Goal: Check status: Check status

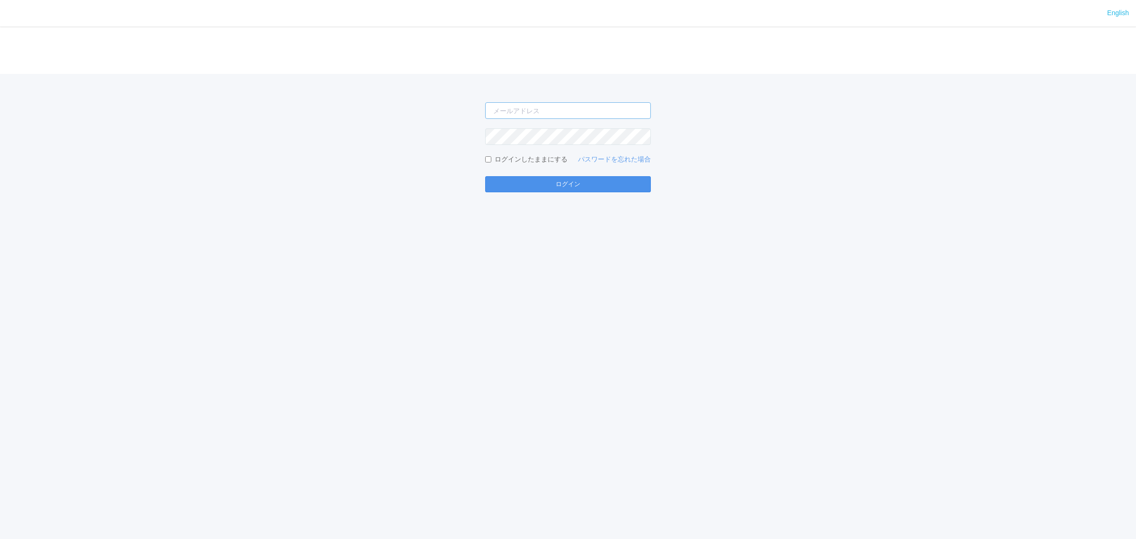
type input "[PERSON_NAME][EMAIL_ADDRESS][DOMAIN_NAME]"
click at [528, 178] on button "ログイン" at bounding box center [568, 184] width 166 height 16
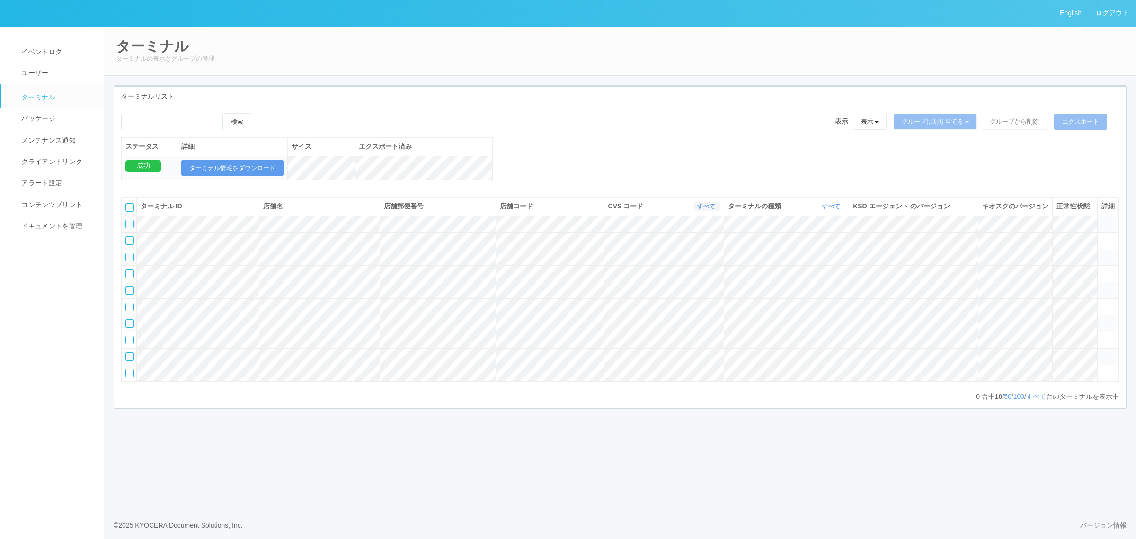
click at [703, 210] on link "すべて" at bounding box center [707, 206] width 21 height 7
click at [829, 210] on link "すべて" at bounding box center [832, 206] width 21 height 7
click at [835, 252] on link "キオスク" at bounding box center [807, 245] width 75 height 13
click at [1031, 400] on link "すべて" at bounding box center [1036, 396] width 20 height 8
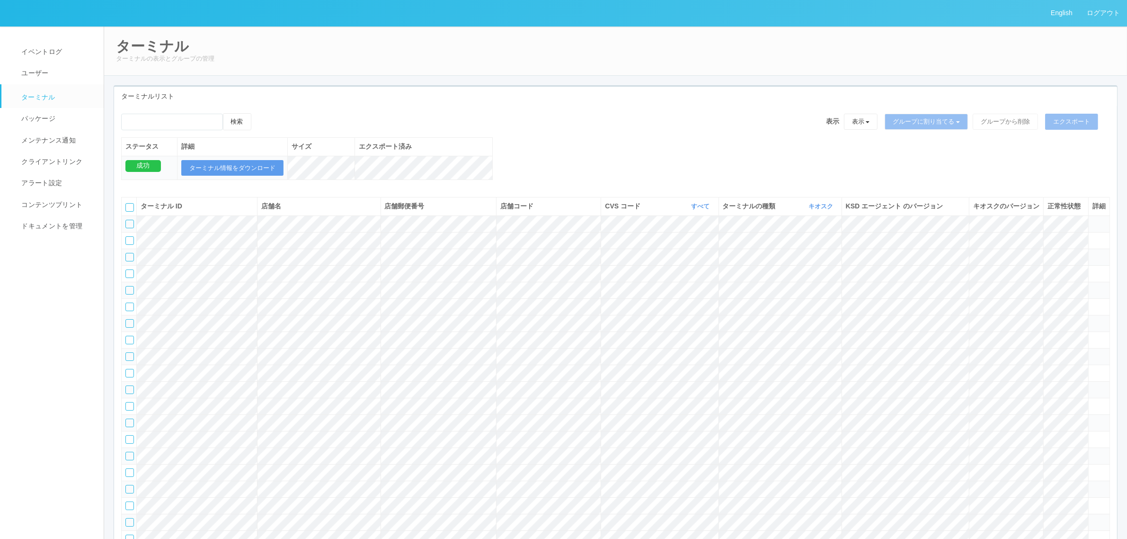
scroll to position [14474, 0]
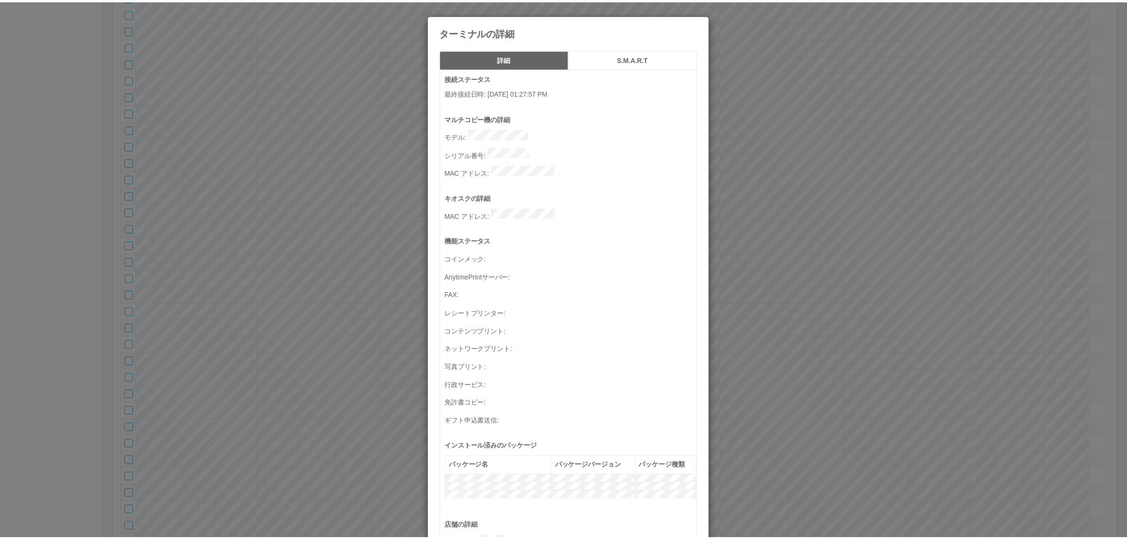
scroll to position [310, 0]
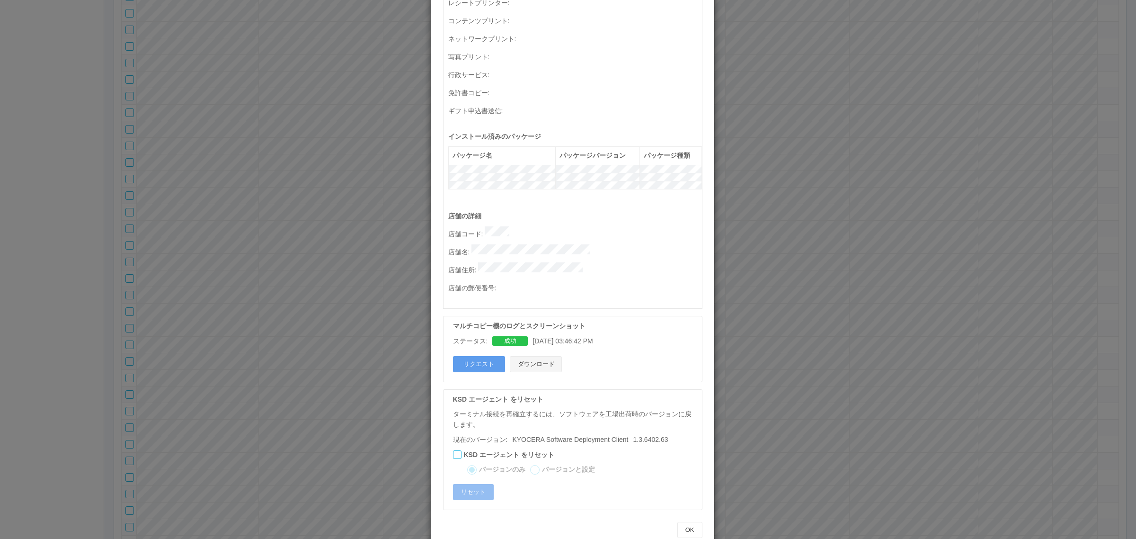
click at [540, 356] on button "ダウンロード" at bounding box center [536, 364] width 52 height 16
click at [767, 274] on div "ターミナルの詳細 詳細 S.M.A.R.T 接続ステータス 最終接続日時 : 09/23/2025 01:27:57 PM マルチコピー機の詳細 モデル : …" at bounding box center [568, 269] width 1136 height 539
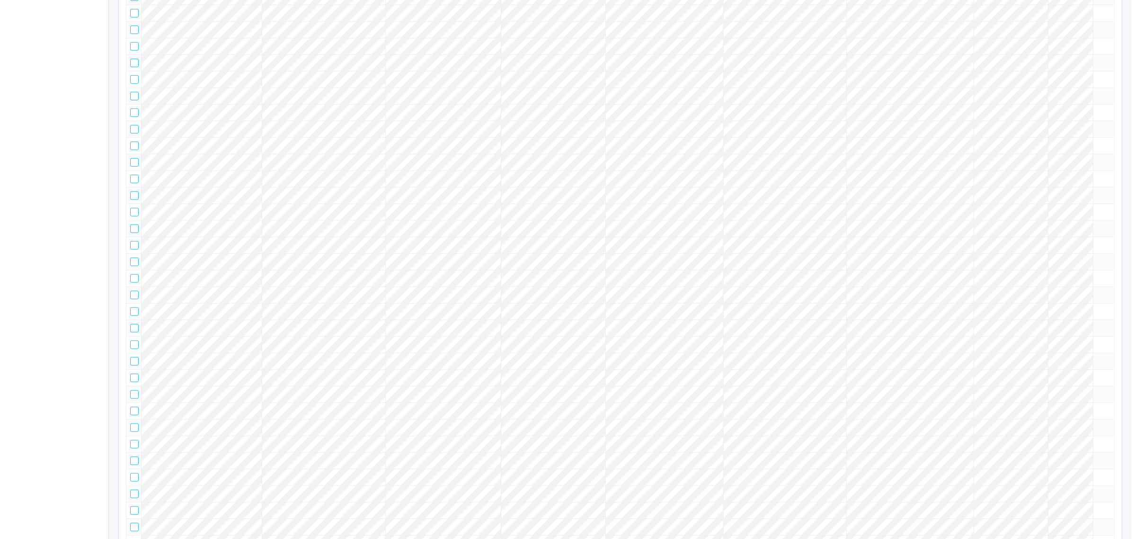
scroll to position [65874, 0]
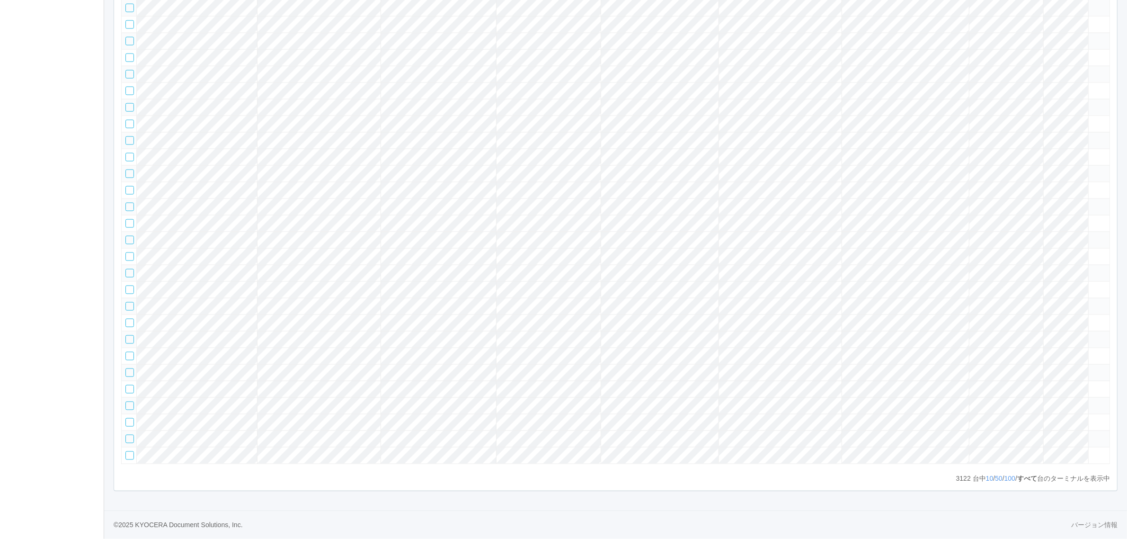
click at [1025, 298] on tr at bounding box center [616, 306] width 988 height 17
click at [1092, 302] on icon at bounding box center [1092, 302] width 0 height 0
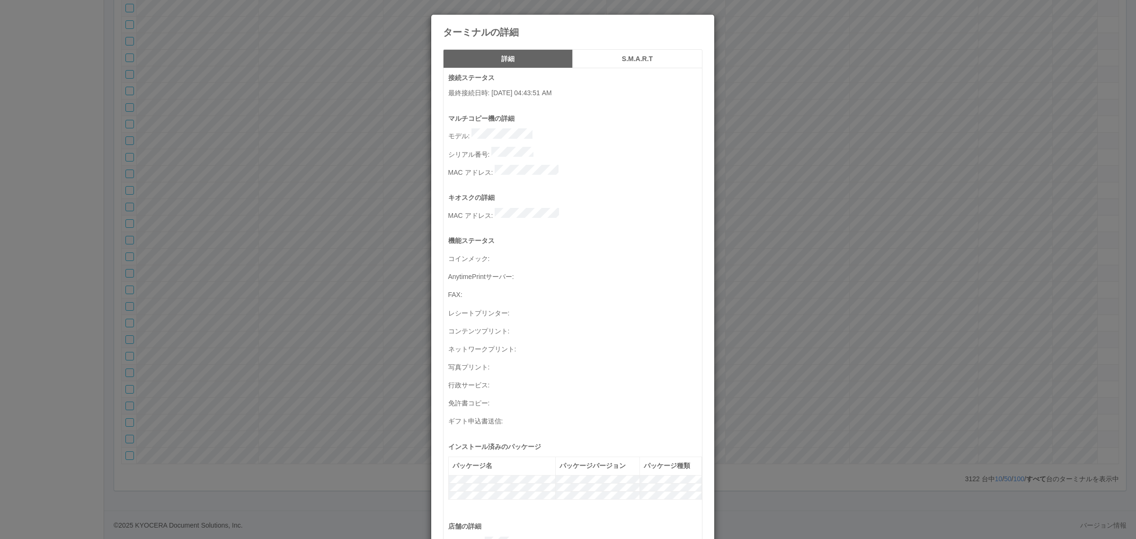
scroll to position [310, 0]
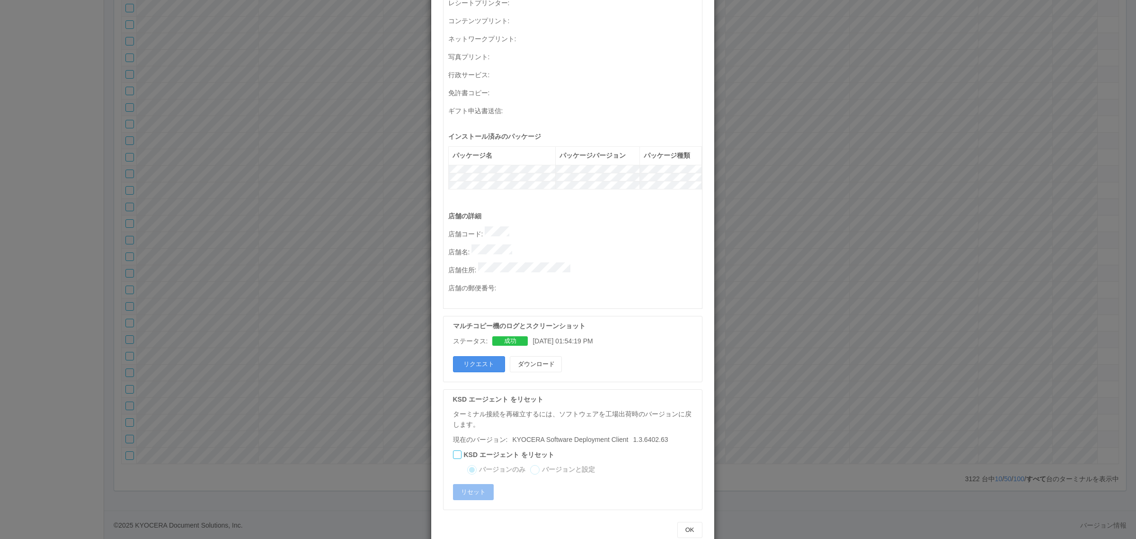
click at [478, 356] on button "リクエスト" at bounding box center [479, 364] width 52 height 16
drag, startPoint x: 857, startPoint y: 325, endPoint x: 249, endPoint y: 512, distance: 636.0
click at [857, 325] on div "ターミナルの詳細 詳細 S.M.A.R.T 接続ステータス 最終接続日時 : 09/24/2025 04:43:51 AM マルチコピー機の詳細 モデル : …" at bounding box center [568, 269] width 1136 height 539
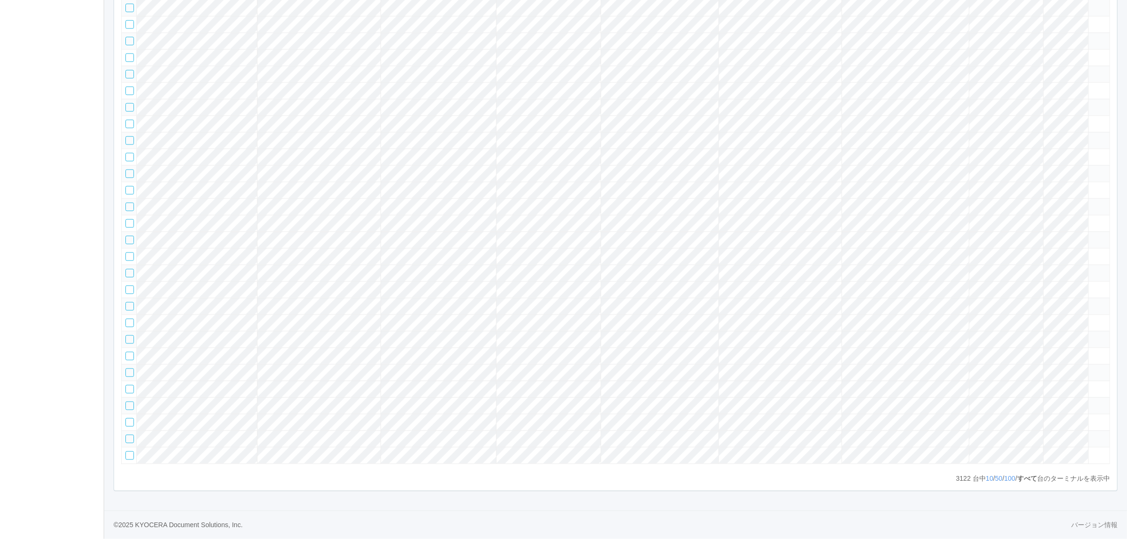
click at [1073, 298] on tr at bounding box center [616, 306] width 988 height 17
click at [1092, 302] on icon at bounding box center [1092, 302] width 0 height 0
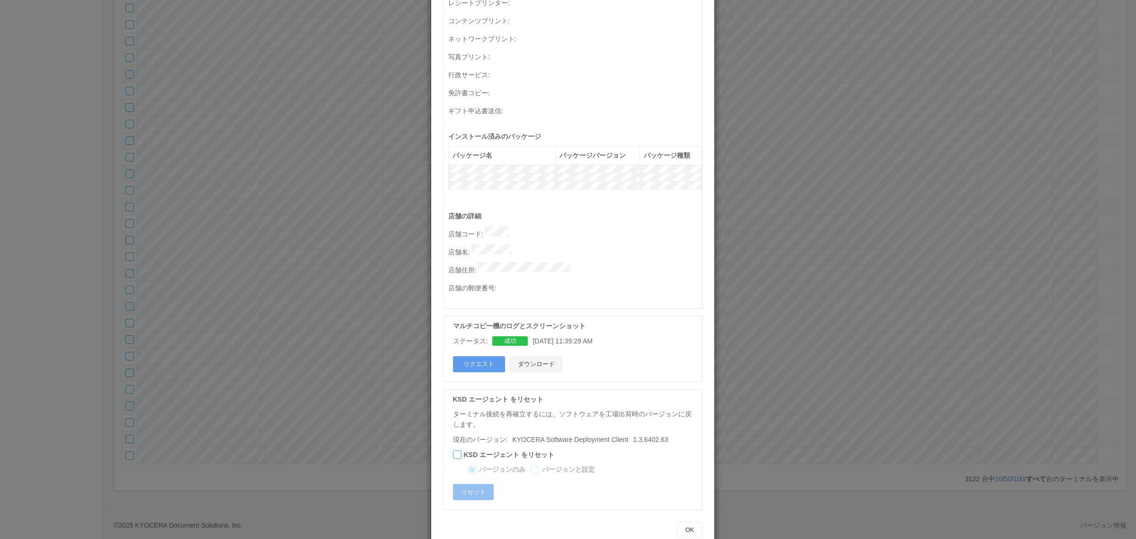
click at [533, 356] on button "ダウンロード" at bounding box center [536, 364] width 52 height 16
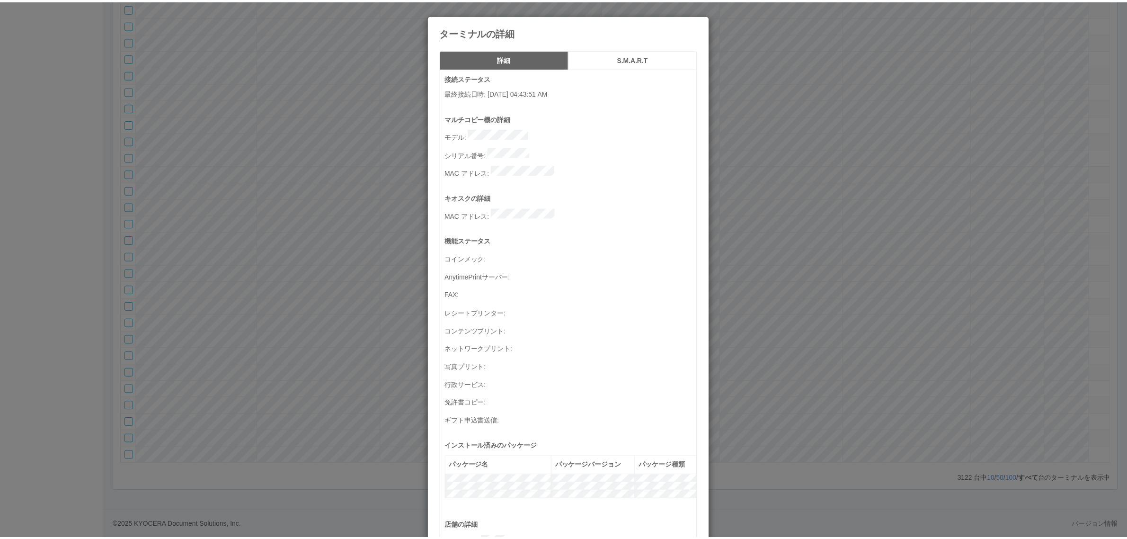
scroll to position [310, 0]
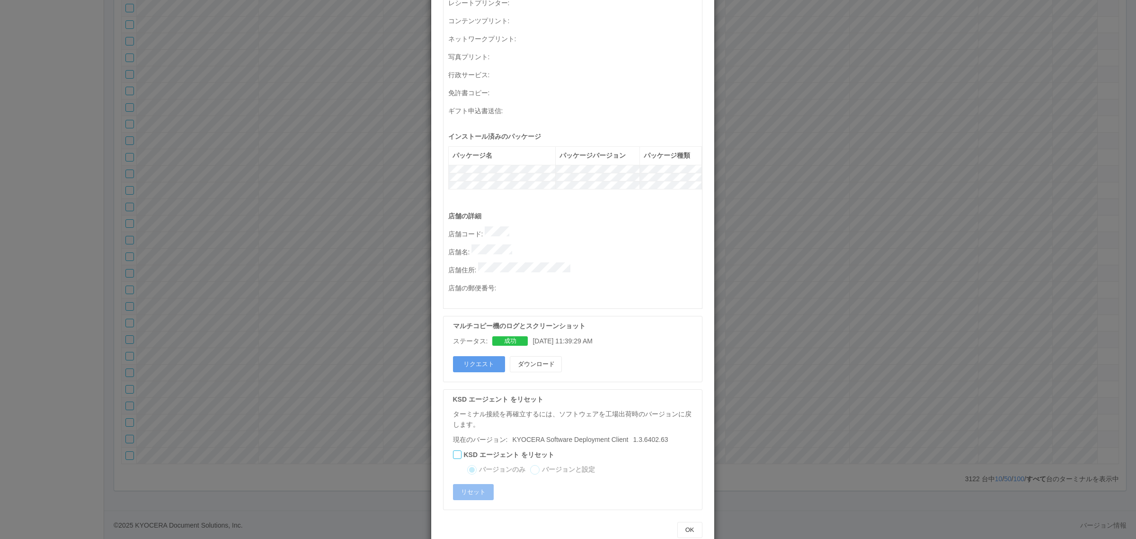
click at [381, 124] on div "ターミナルの詳細 詳細 S.M.A.R.T 接続ステータス 最終接続日時 : 09/24/2025 04:43:51 AM マルチコピー機の詳細 モデル : …" at bounding box center [568, 269] width 1136 height 539
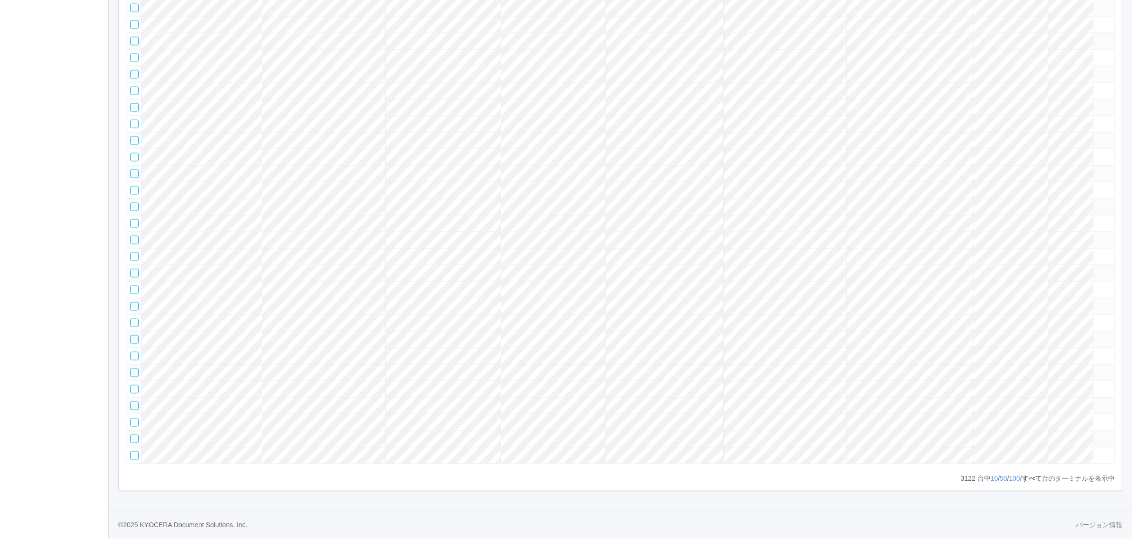
scroll to position [13267, 0]
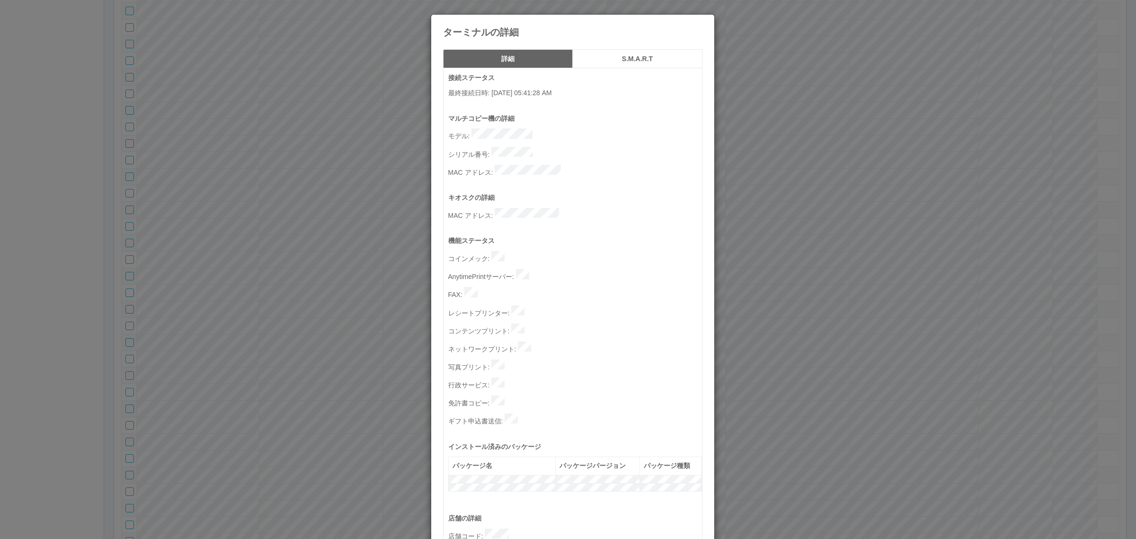
scroll to position [292, 0]
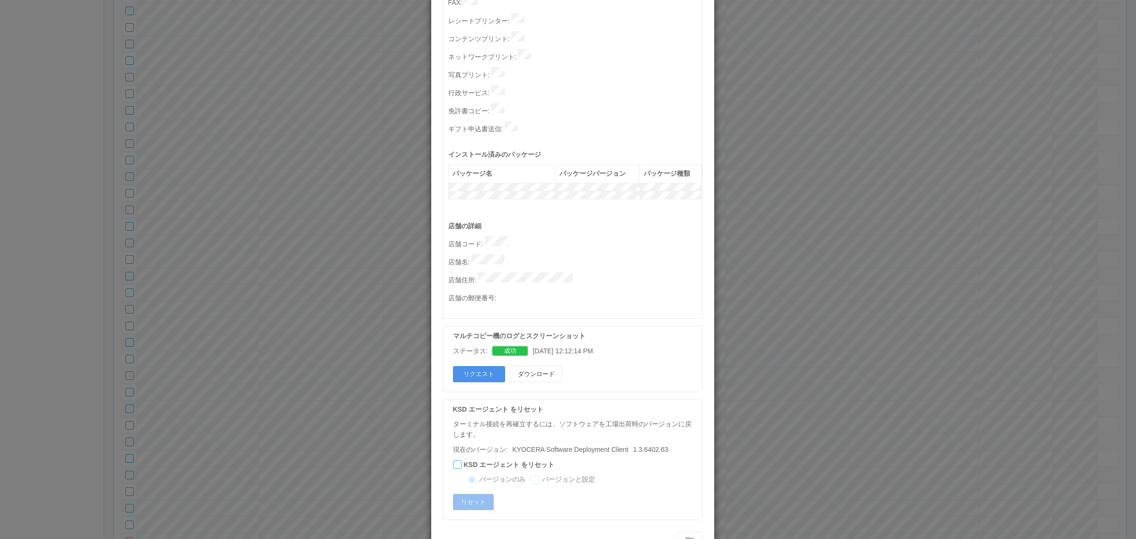
click at [481, 366] on button "リクエスト" at bounding box center [479, 374] width 52 height 16
drag, startPoint x: 871, startPoint y: 313, endPoint x: 780, endPoint y: 282, distance: 96.5
click at [867, 311] on div "ターミナルの詳細 詳細 S.M.A.R.T 接続ステータス 最終接続日時 : 09/24/2025 05:41:28 AM マルチコピー機の詳細 モデル : …" at bounding box center [568, 269] width 1136 height 539
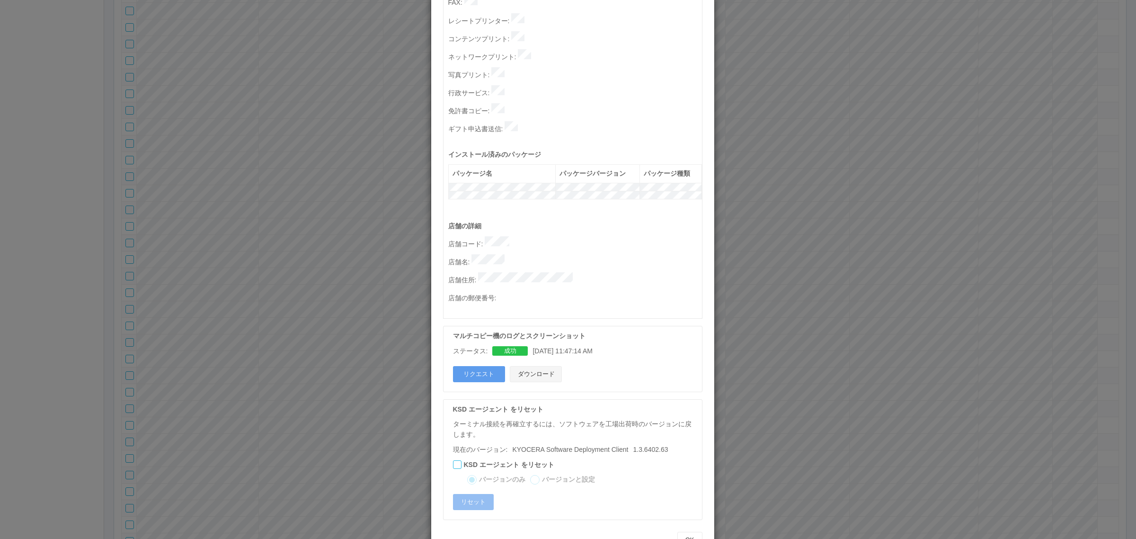
click at [544, 366] on button "ダウンロード" at bounding box center [536, 374] width 52 height 16
click at [842, 294] on div "ターミナルの詳細 詳細 S.M.A.R.T 接続ステータス 最終接続日時 : 09/24/2025 05:41:28 AM マルチコピー機の詳細 モデル : …" at bounding box center [568, 269] width 1136 height 539
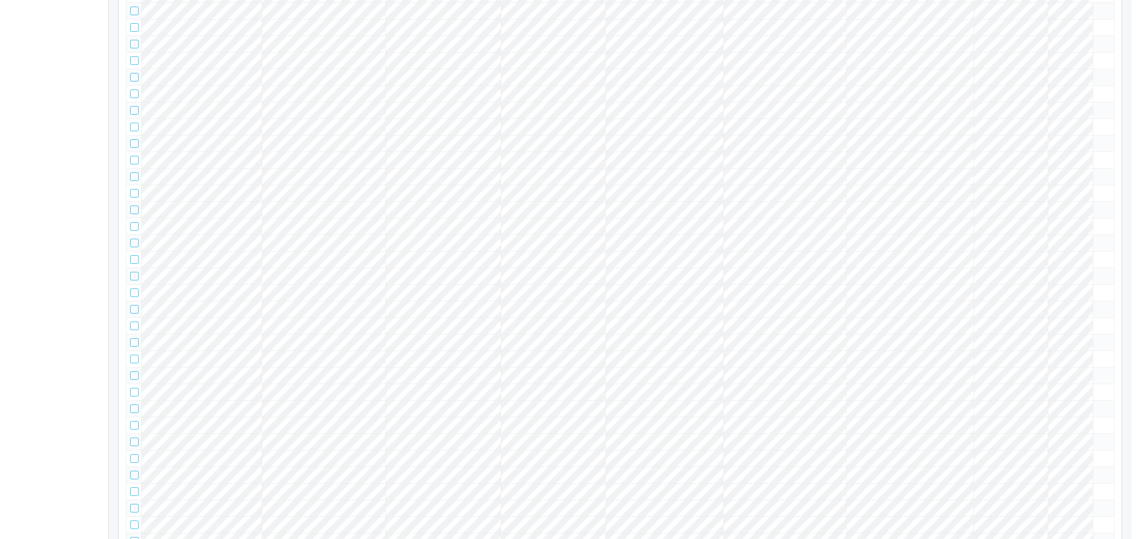
scroll to position [65852, 0]
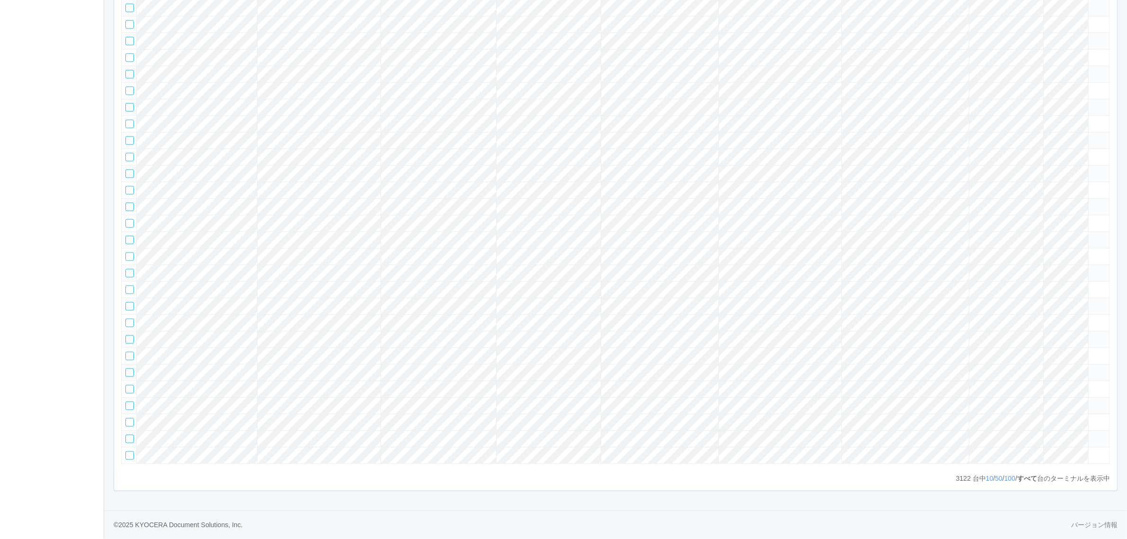
click at [1045, 298] on tr at bounding box center [616, 306] width 988 height 17
click at [1092, 302] on icon at bounding box center [1092, 302] width 0 height 0
